Goal: Task Accomplishment & Management: Use online tool/utility

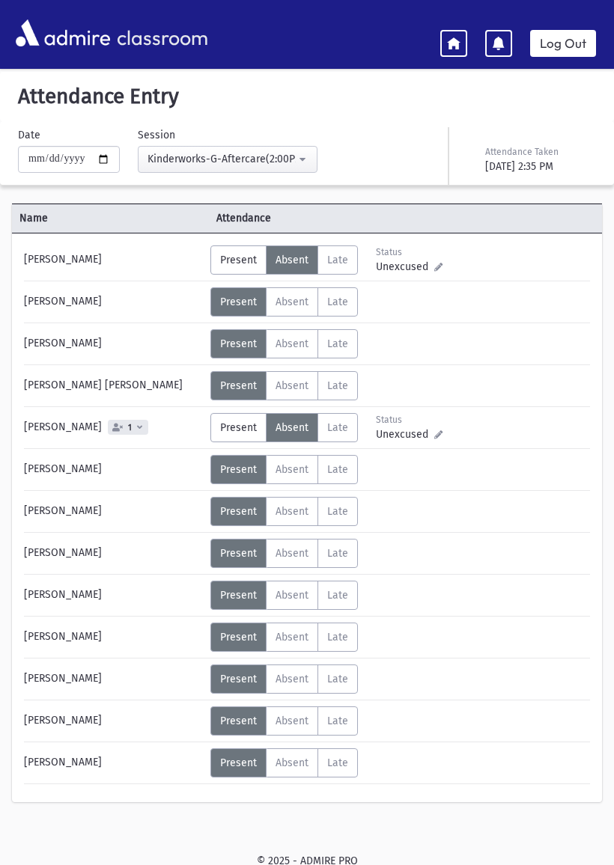
scroll to position [30, 0]
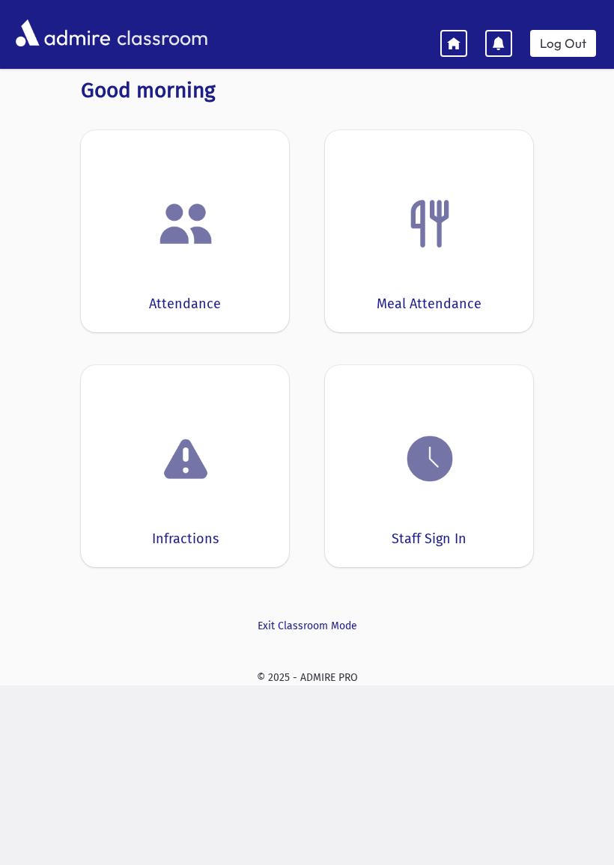
click at [433, 514] on div "Staff Sign In" at bounding box center [429, 466] width 208 height 202
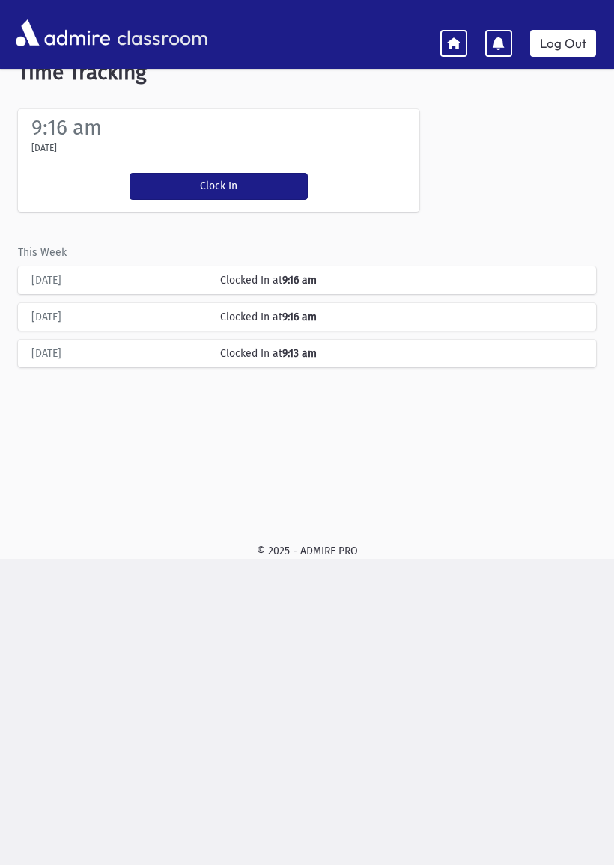
click at [174, 197] on button "Clock In" at bounding box center [219, 186] width 178 height 27
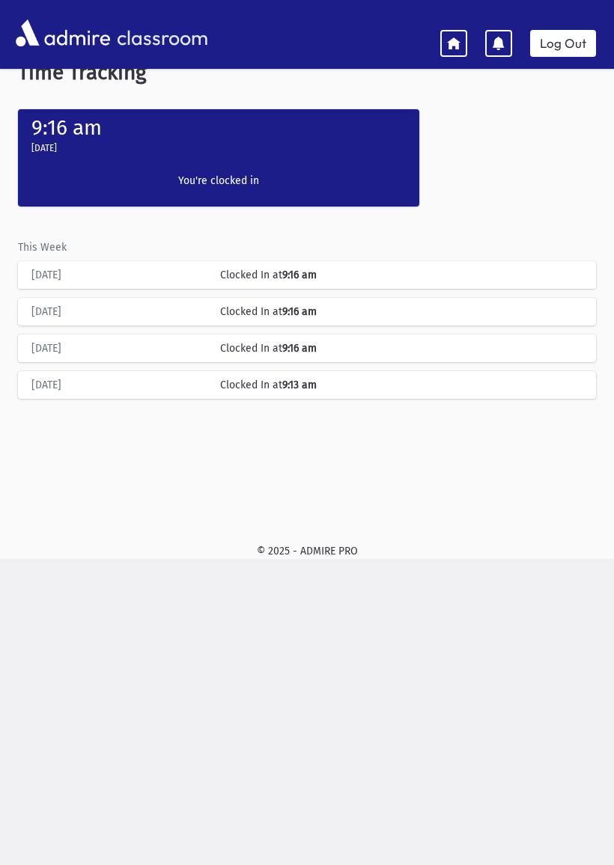
click at [567, 48] on link "Log Out" at bounding box center [563, 43] width 66 height 27
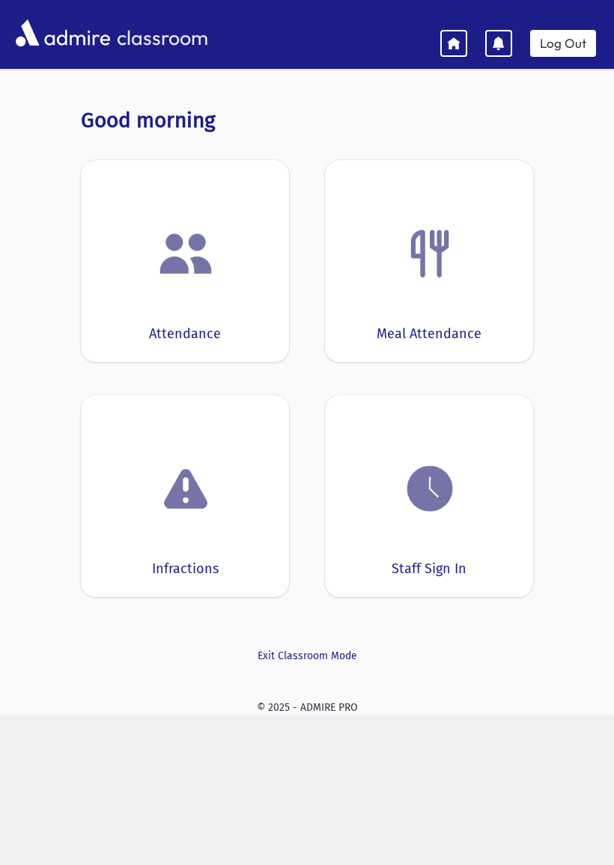
click at [417, 500] on img at bounding box center [429, 488] width 57 height 57
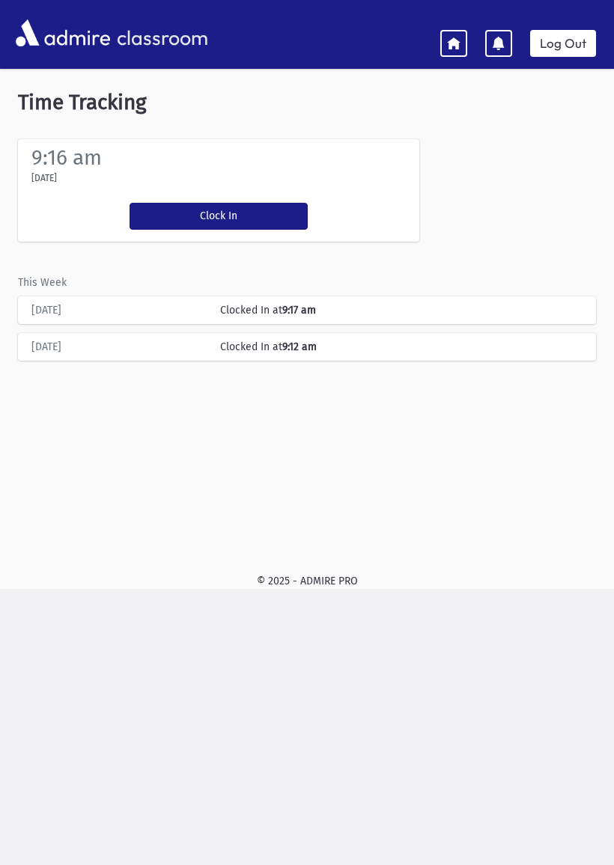
click at [195, 212] on button "Clock In" at bounding box center [219, 216] width 178 height 27
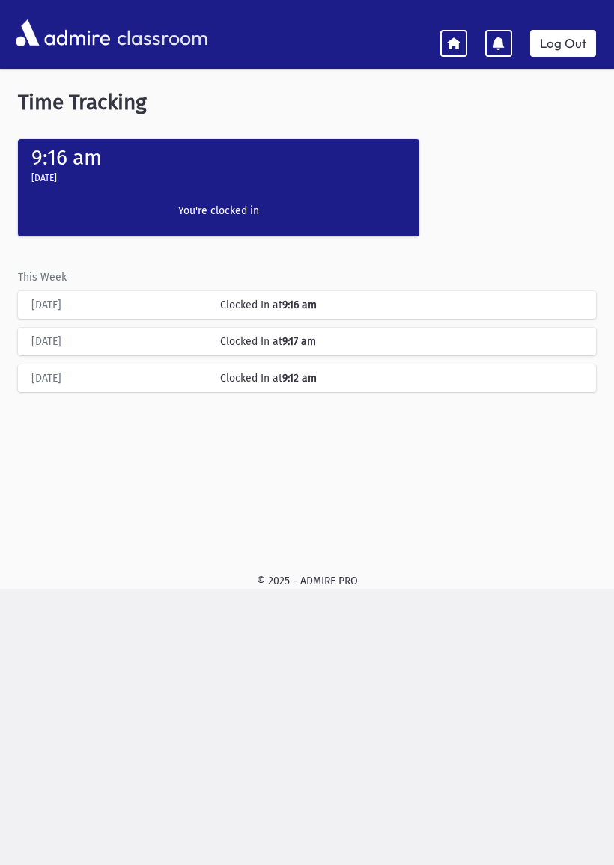
click at [549, 42] on link "Log Out" at bounding box center [563, 43] width 66 height 27
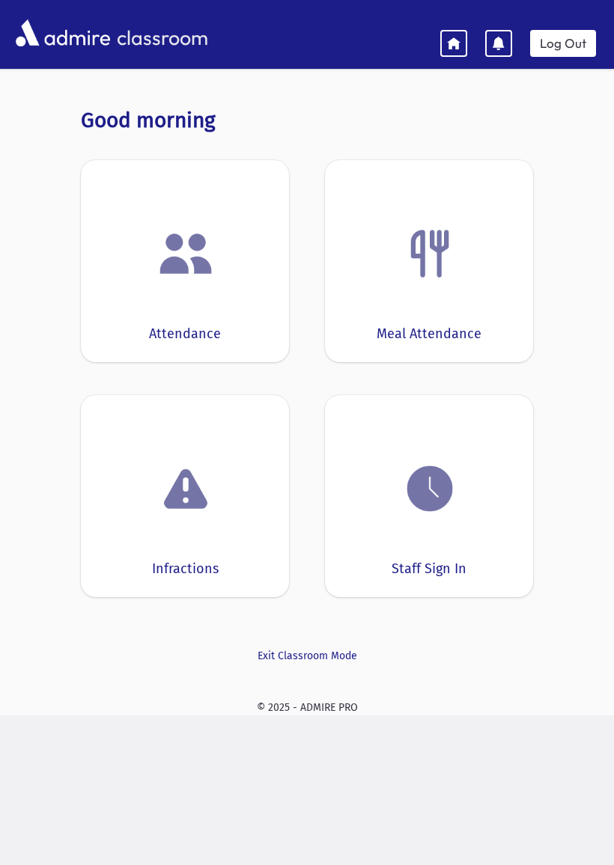
click at [197, 290] on div "Attendance" at bounding box center [185, 261] width 208 height 202
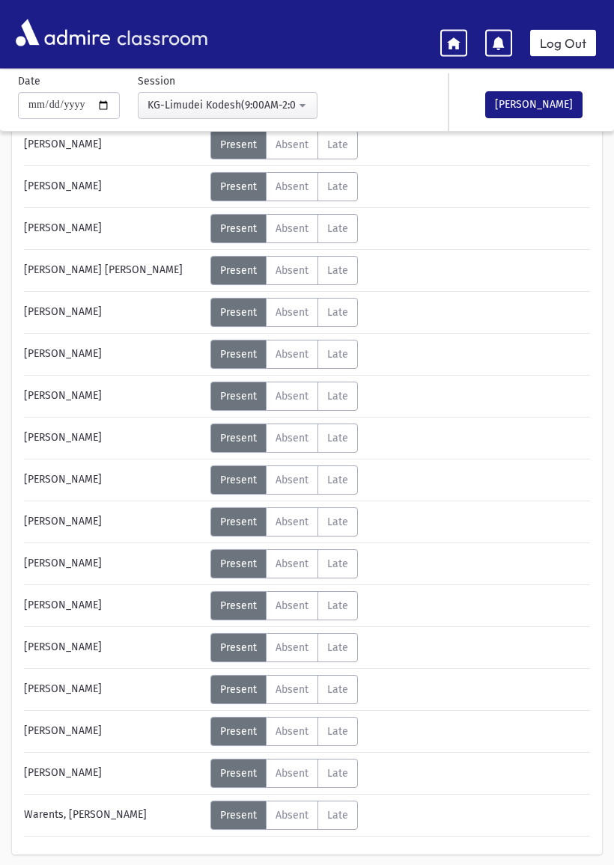
scroll to position [202, 0]
